Goal: Communication & Community: Connect with others

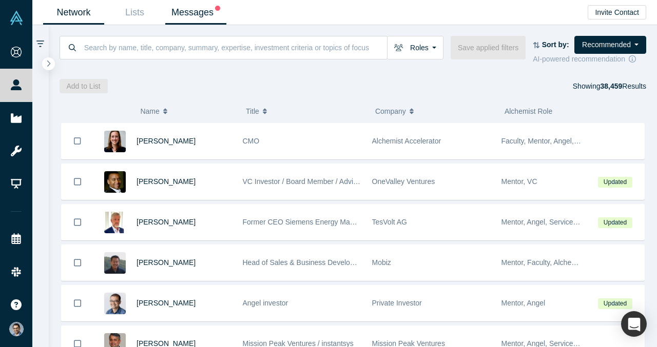
click at [191, 15] on link "Messages" at bounding box center [195, 13] width 61 height 24
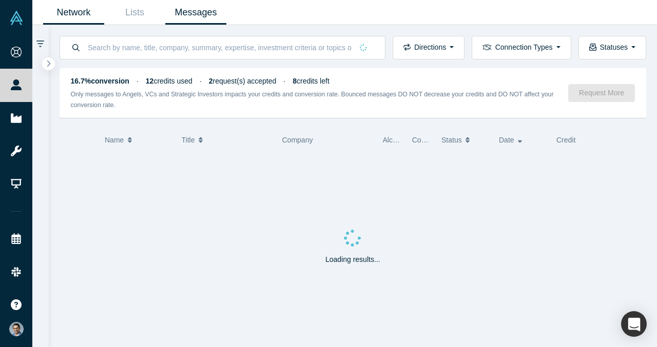
click at [77, 12] on link "Network" at bounding box center [73, 13] width 61 height 24
